Goal: Information Seeking & Learning: Find specific fact

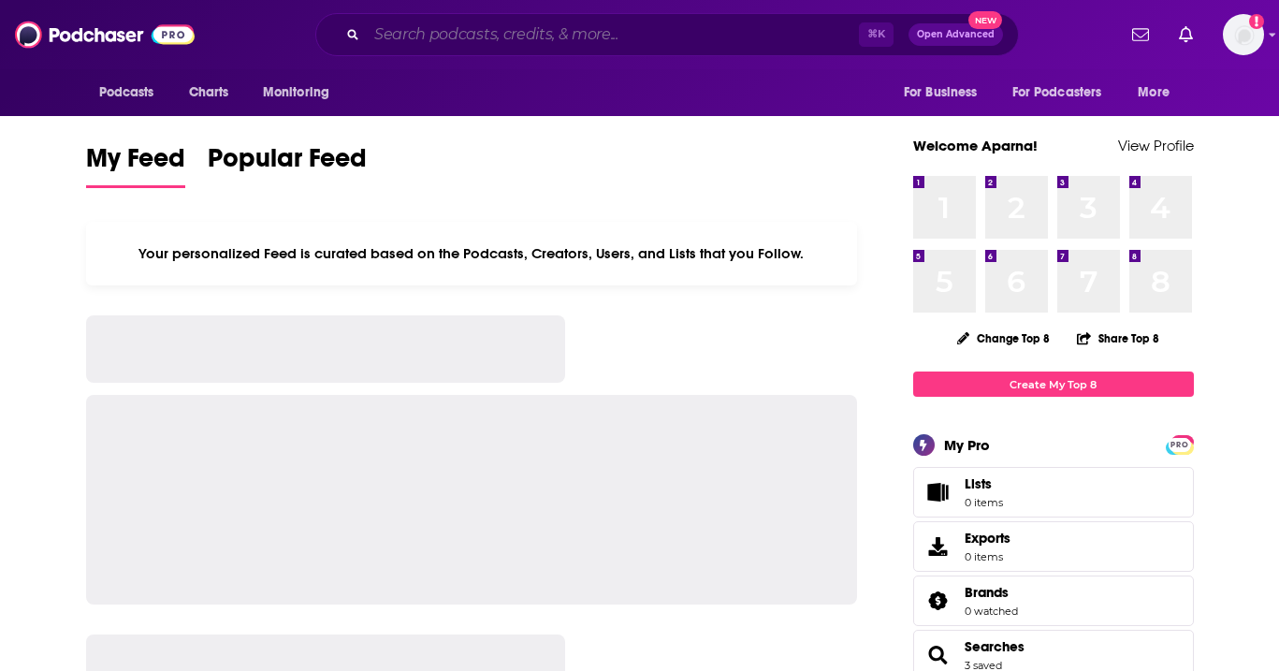
click at [591, 33] on input "Search podcasts, credits, & more..." at bounding box center [613, 35] width 492 height 30
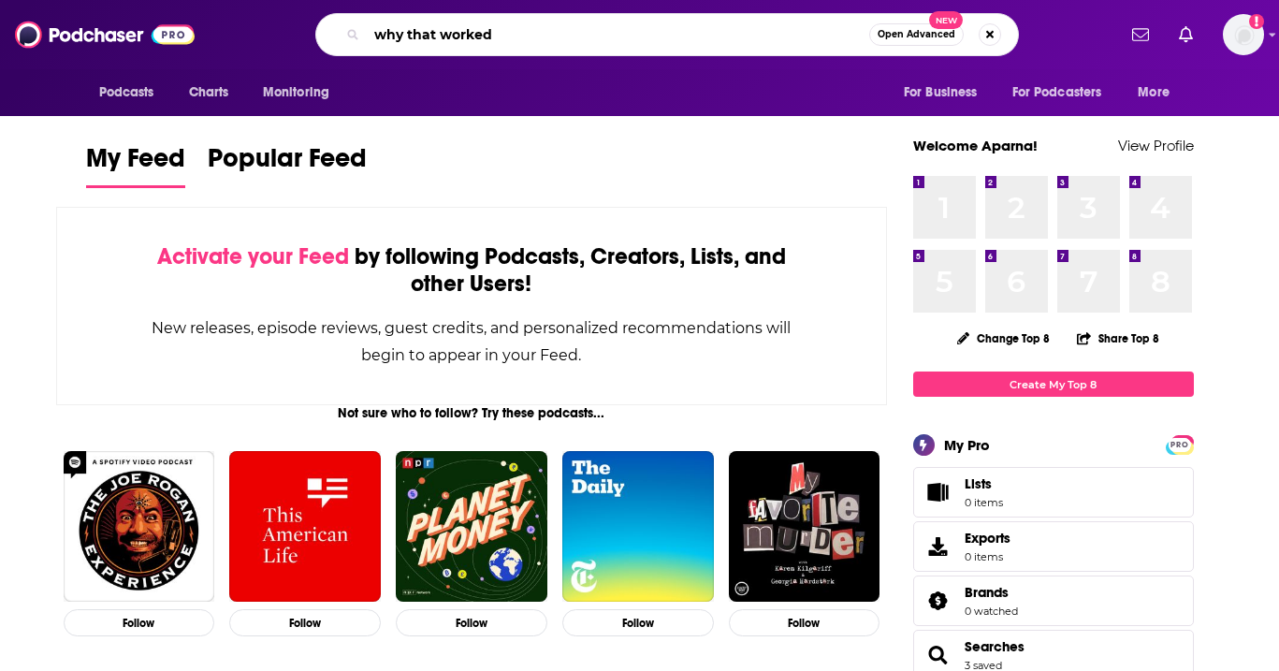
type input "why that worked"
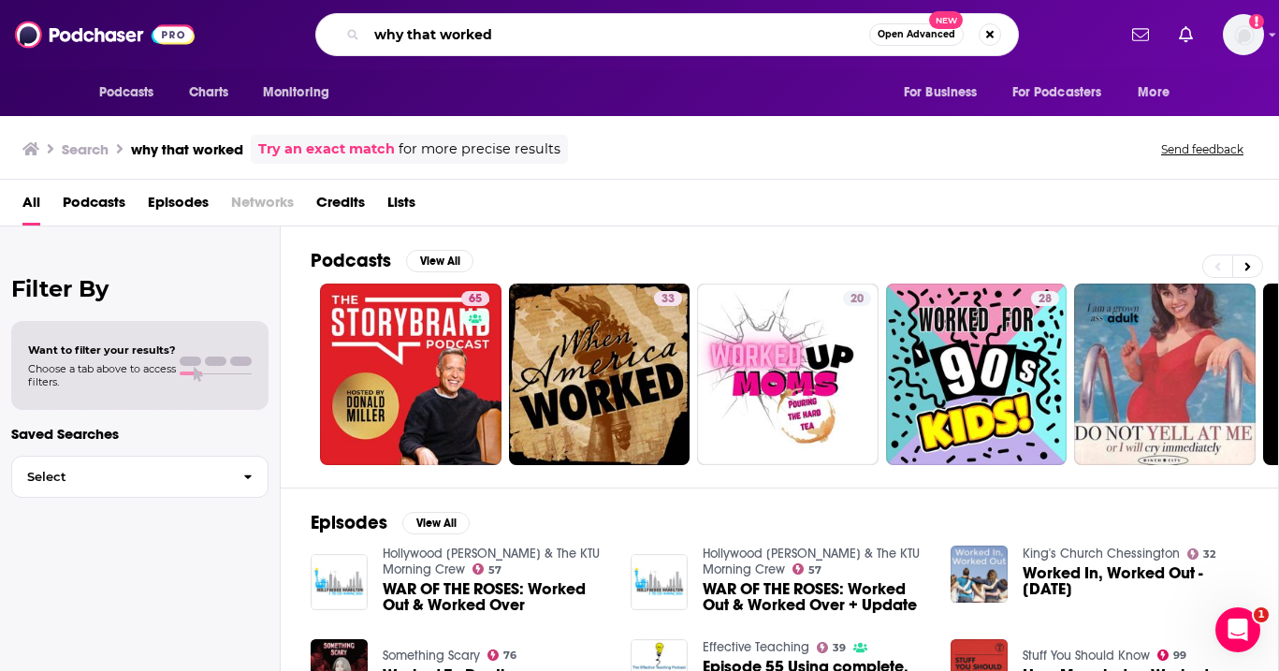
click at [515, 34] on input "why that worked" at bounding box center [618, 35] width 503 height 30
click at [447, 255] on button "View All" at bounding box center [439, 261] width 67 height 22
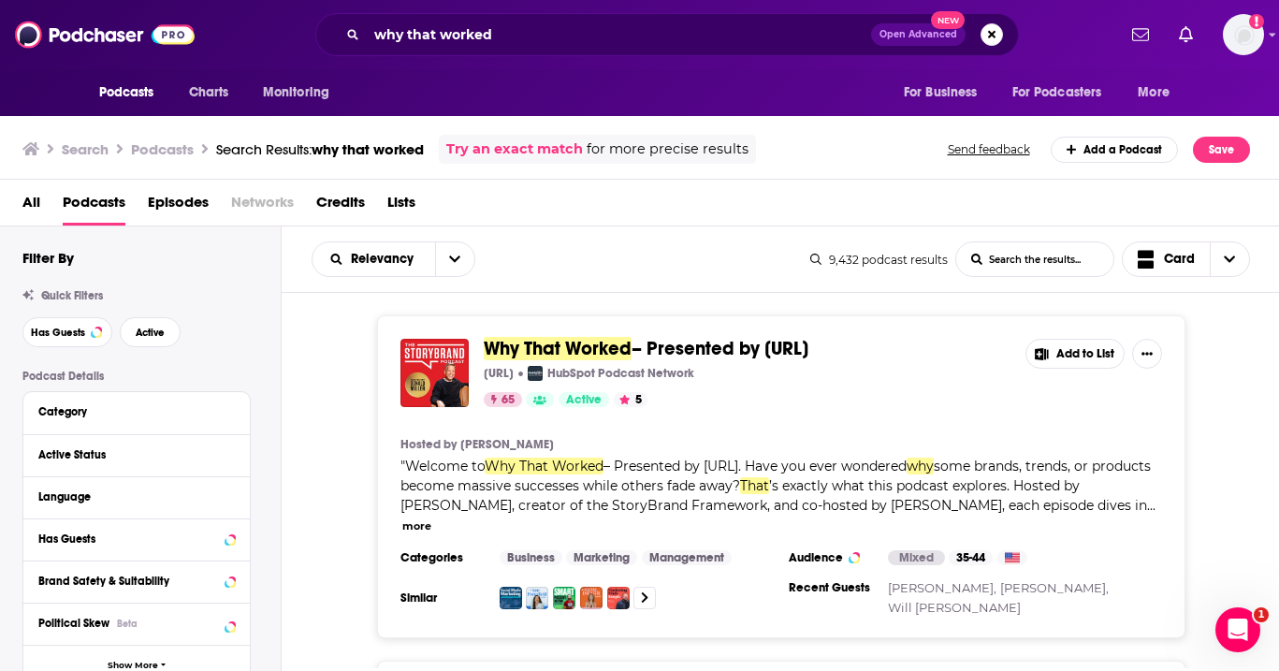
click at [773, 345] on span "– Presented by [URL]" at bounding box center [720, 348] width 177 height 23
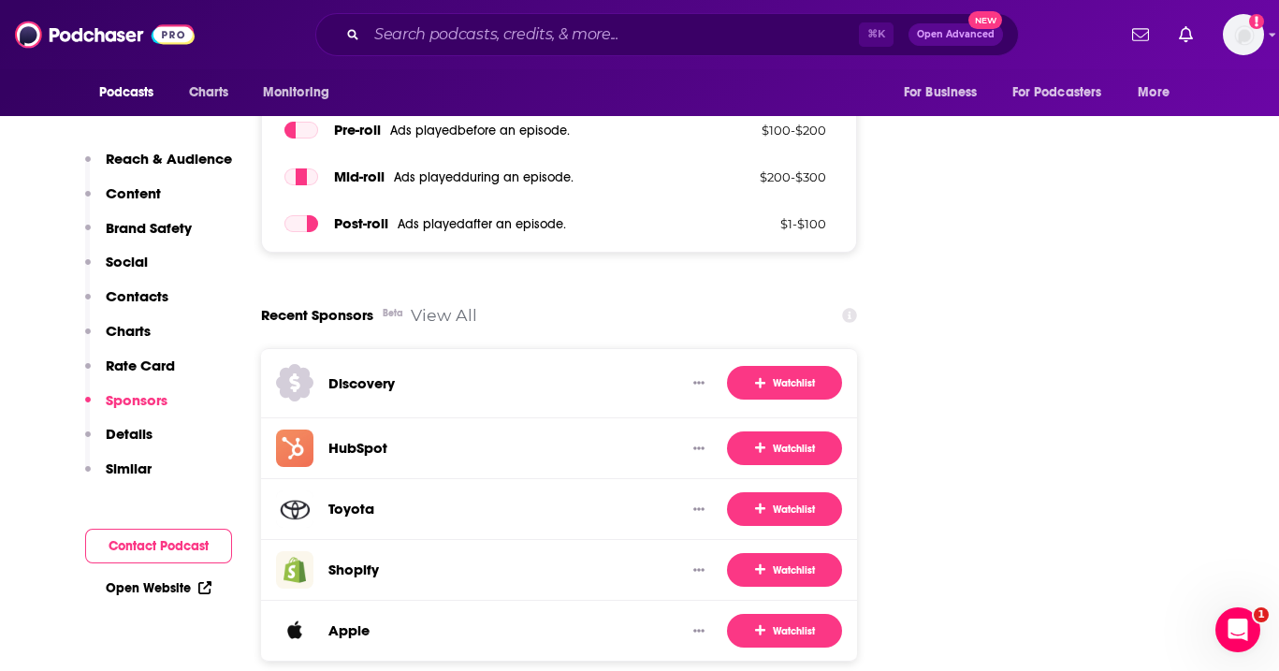
scroll to position [3264, 0]
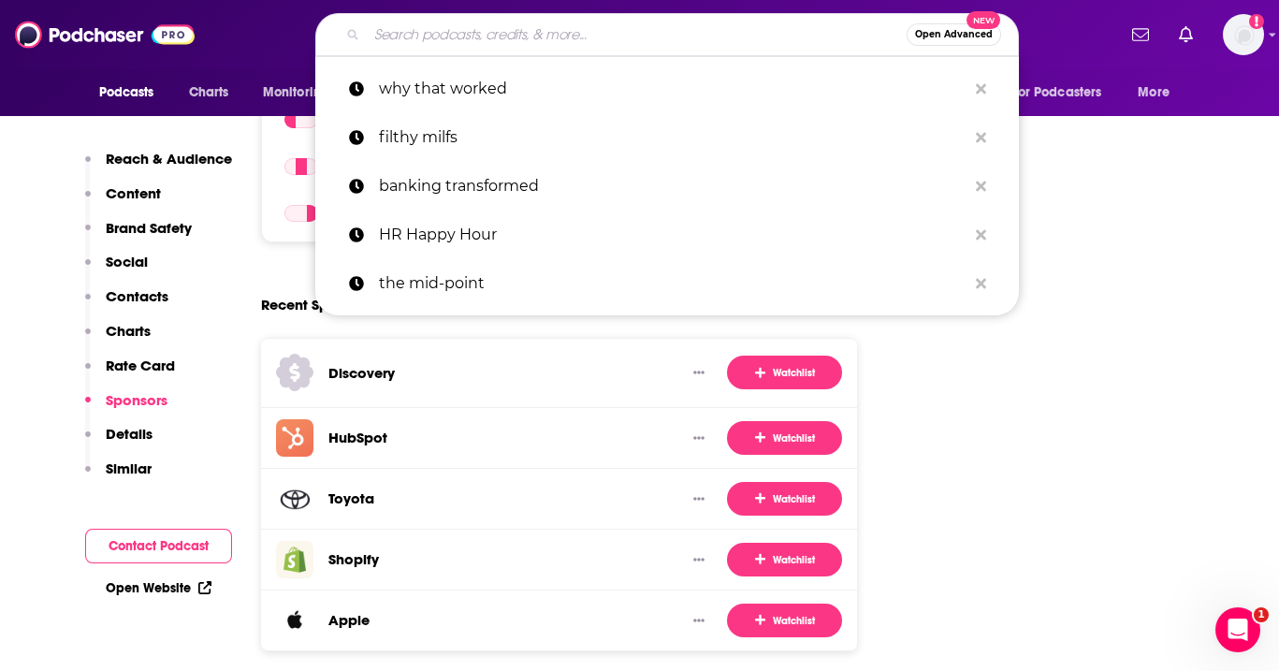
click at [495, 30] on input "Search podcasts, credits, & more..." at bounding box center [637, 35] width 540 height 30
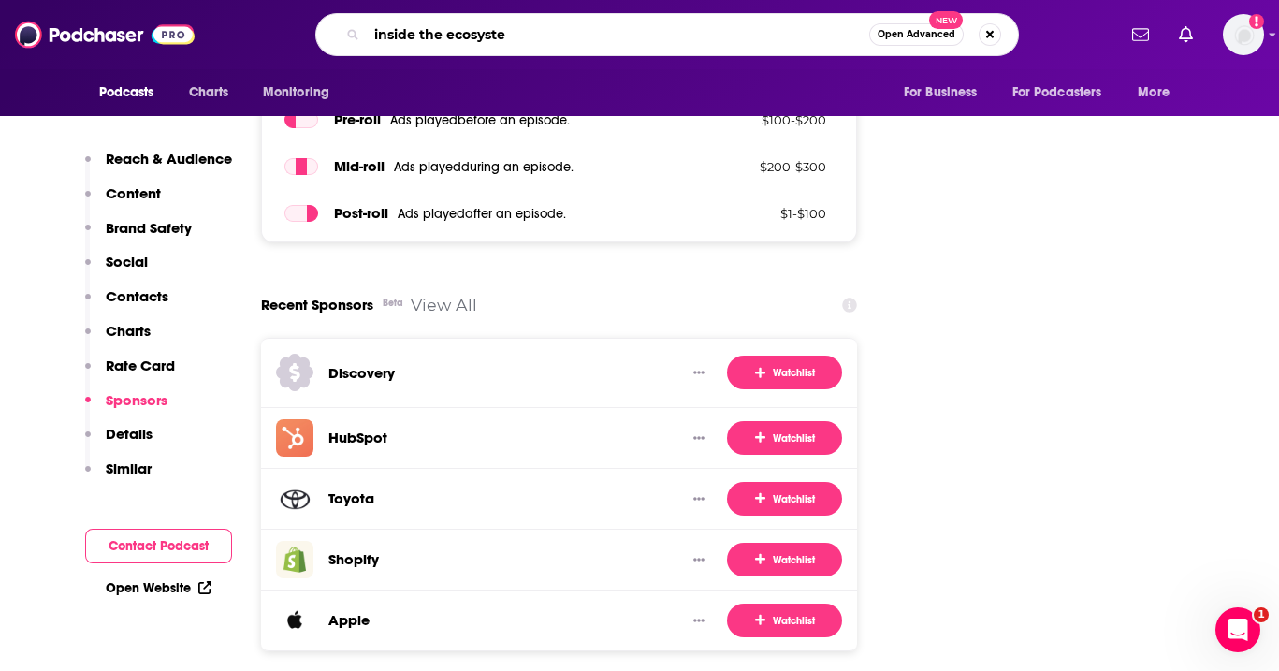
type input "inside the ecosystem"
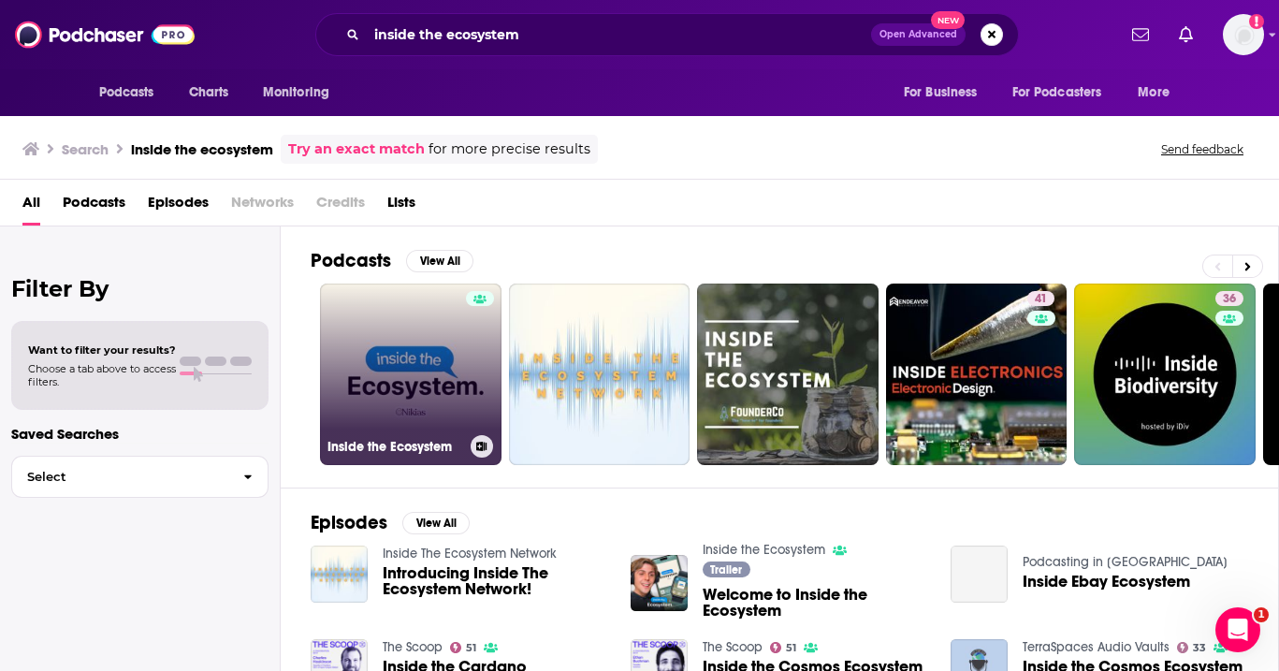
click at [373, 329] on link "Inside the Ecosystem" at bounding box center [411, 375] width 182 height 182
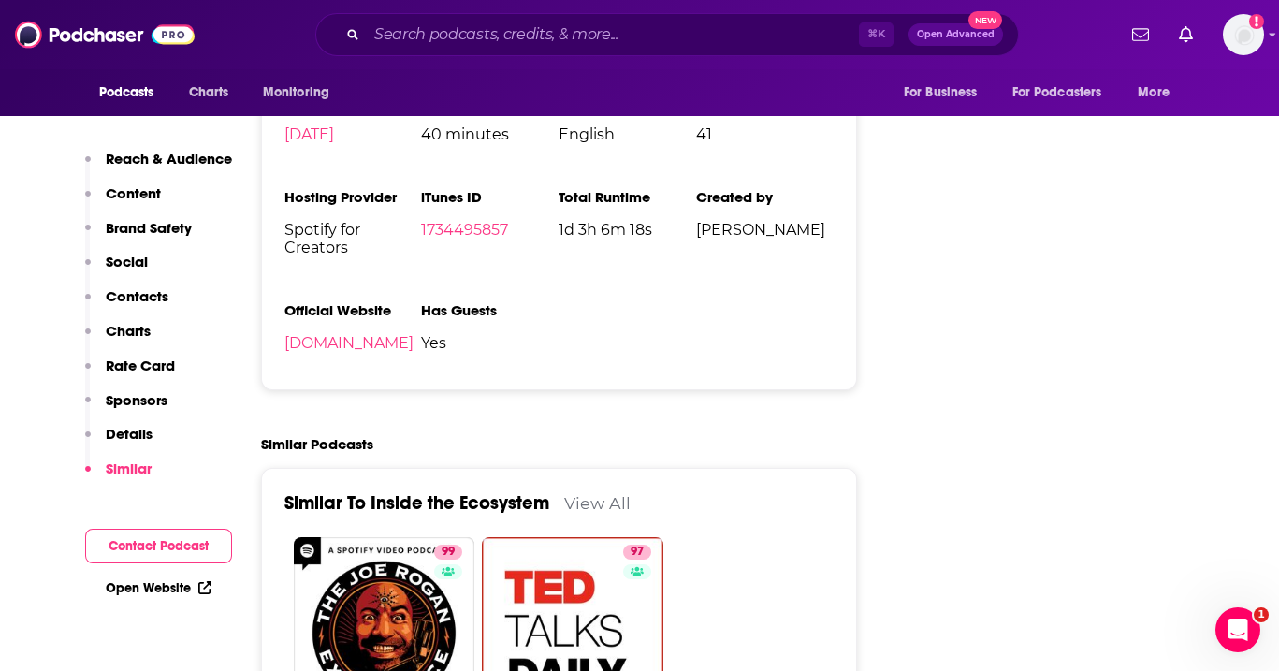
scroll to position [2882, 0]
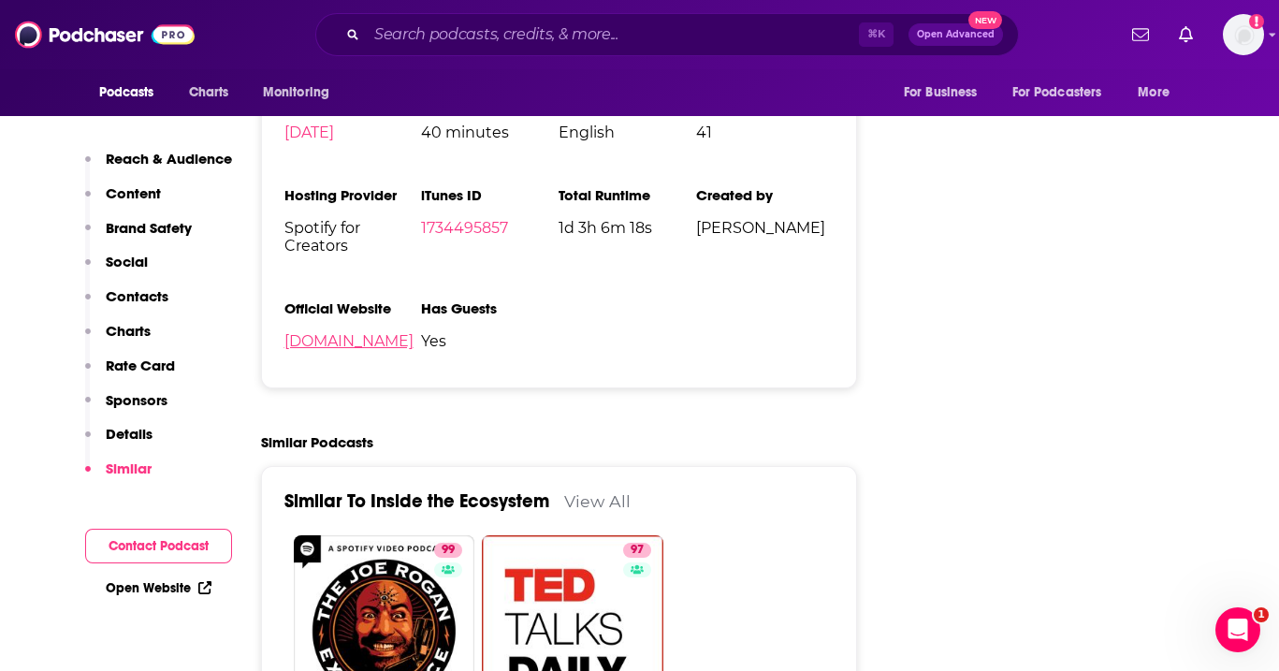
click at [414, 332] on link "[DOMAIN_NAME]" at bounding box center [349, 341] width 129 height 18
